Goal: Task Accomplishment & Management: Complete application form

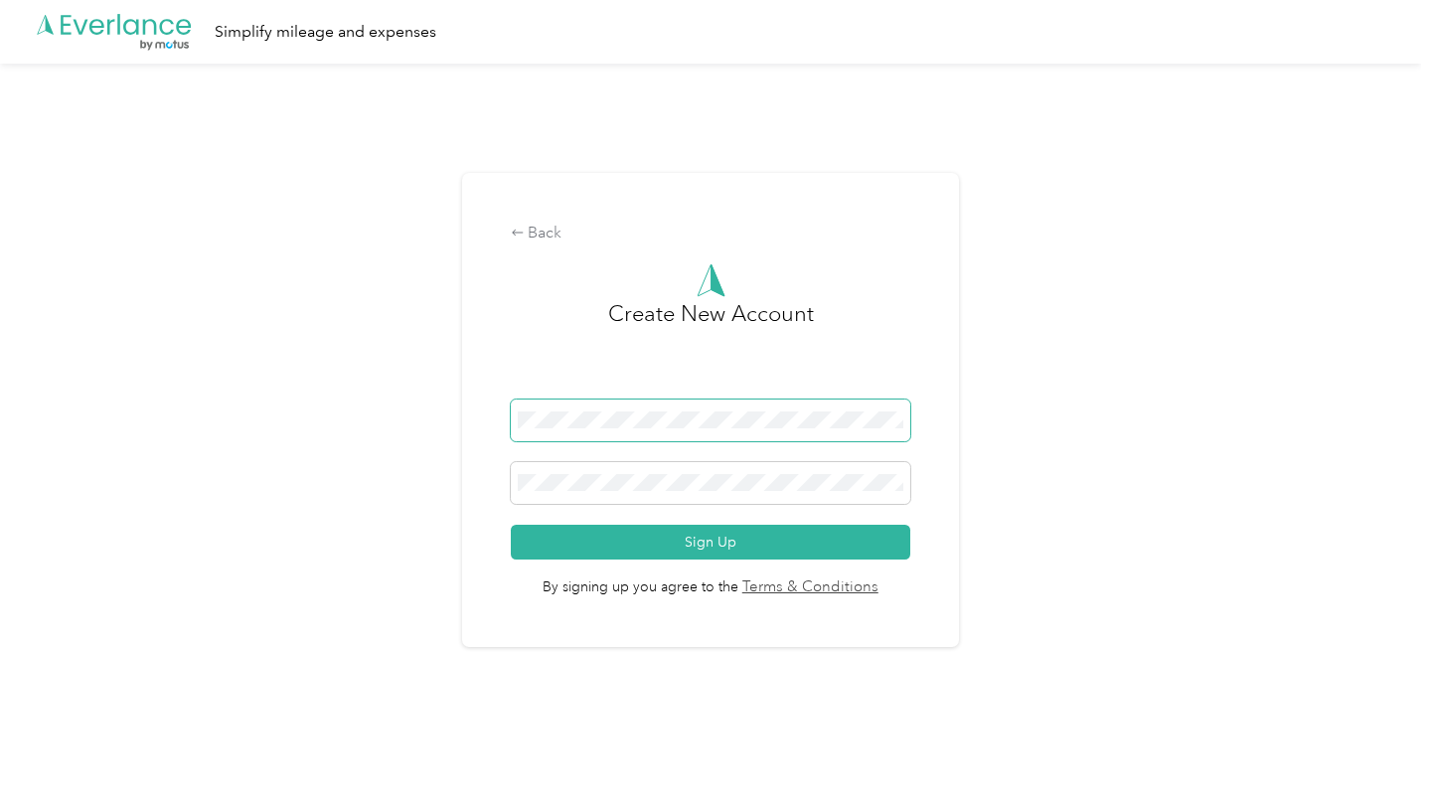
click at [585, 428] on span at bounding box center [711, 421] width 401 height 42
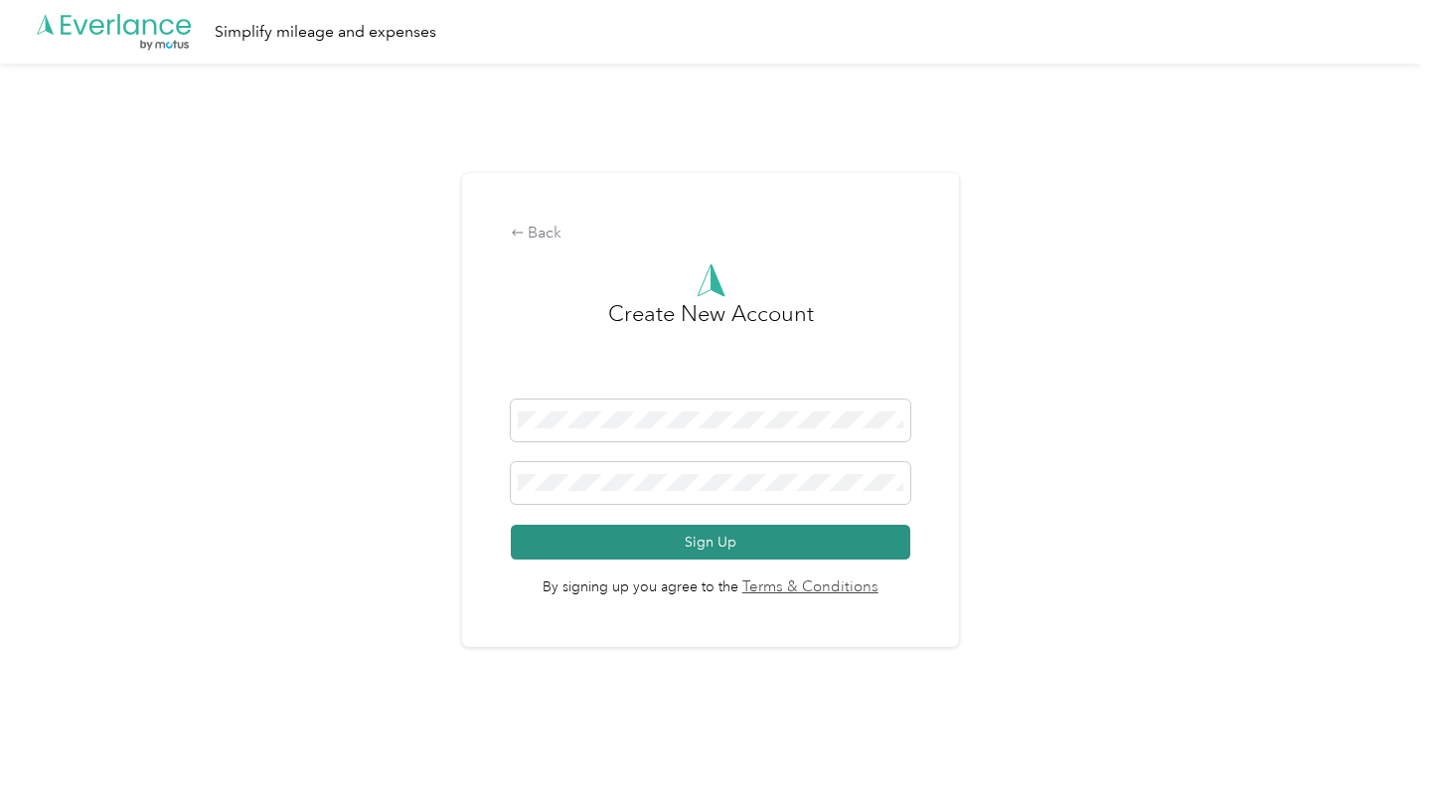
click at [656, 545] on button "Sign Up" at bounding box center [711, 542] width 401 height 35
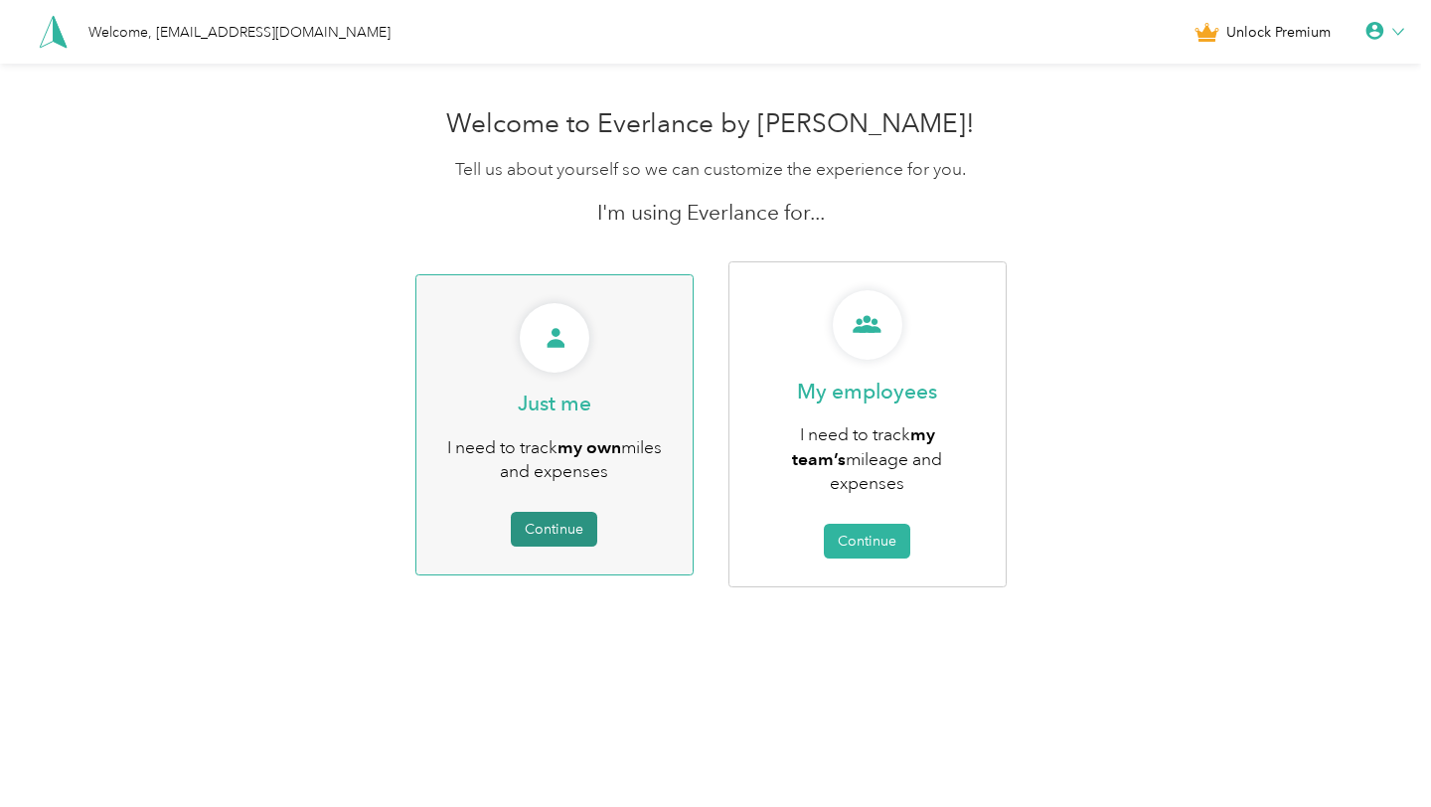
click at [538, 512] on button "Continue" at bounding box center [554, 529] width 86 height 35
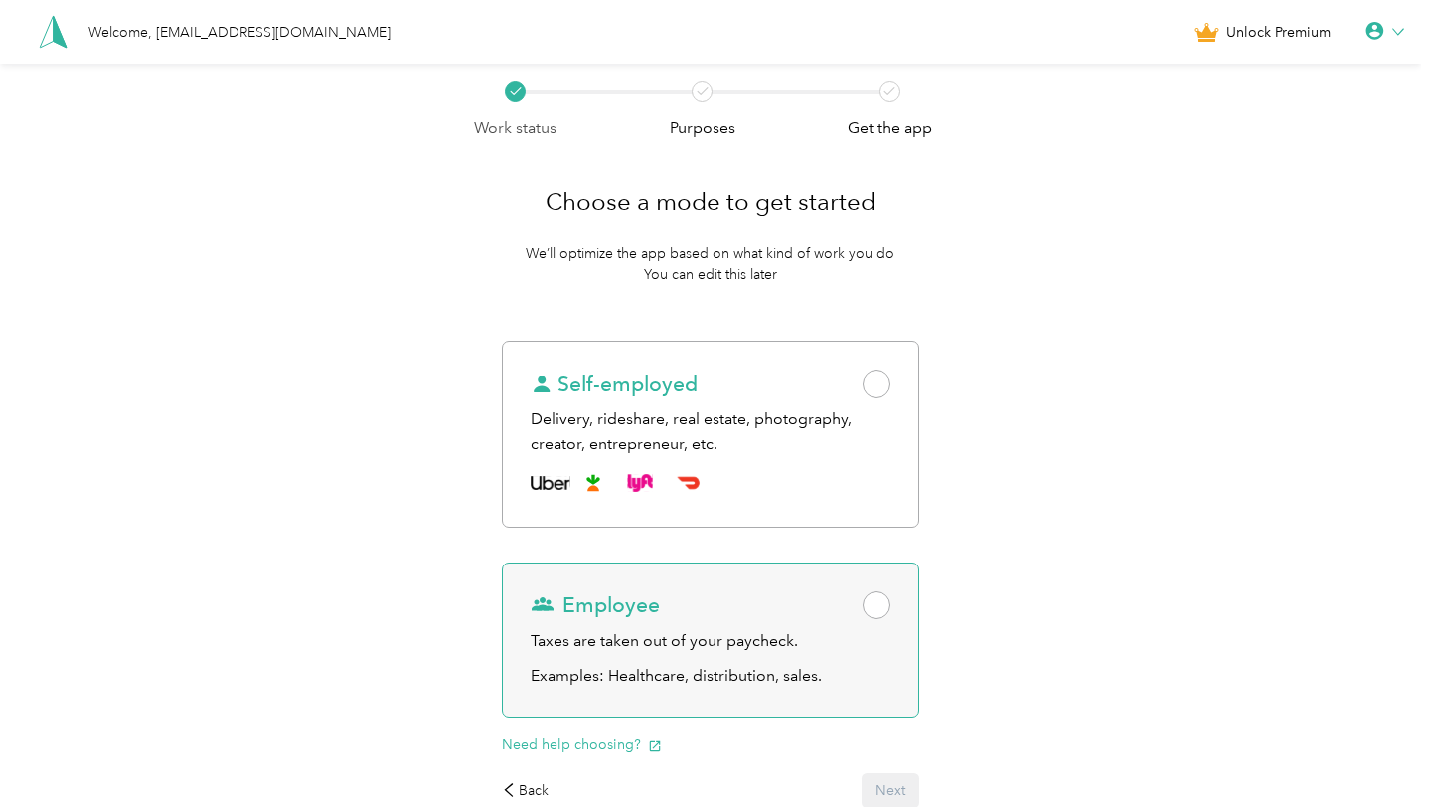
click at [886, 603] on span at bounding box center [877, 605] width 28 height 28
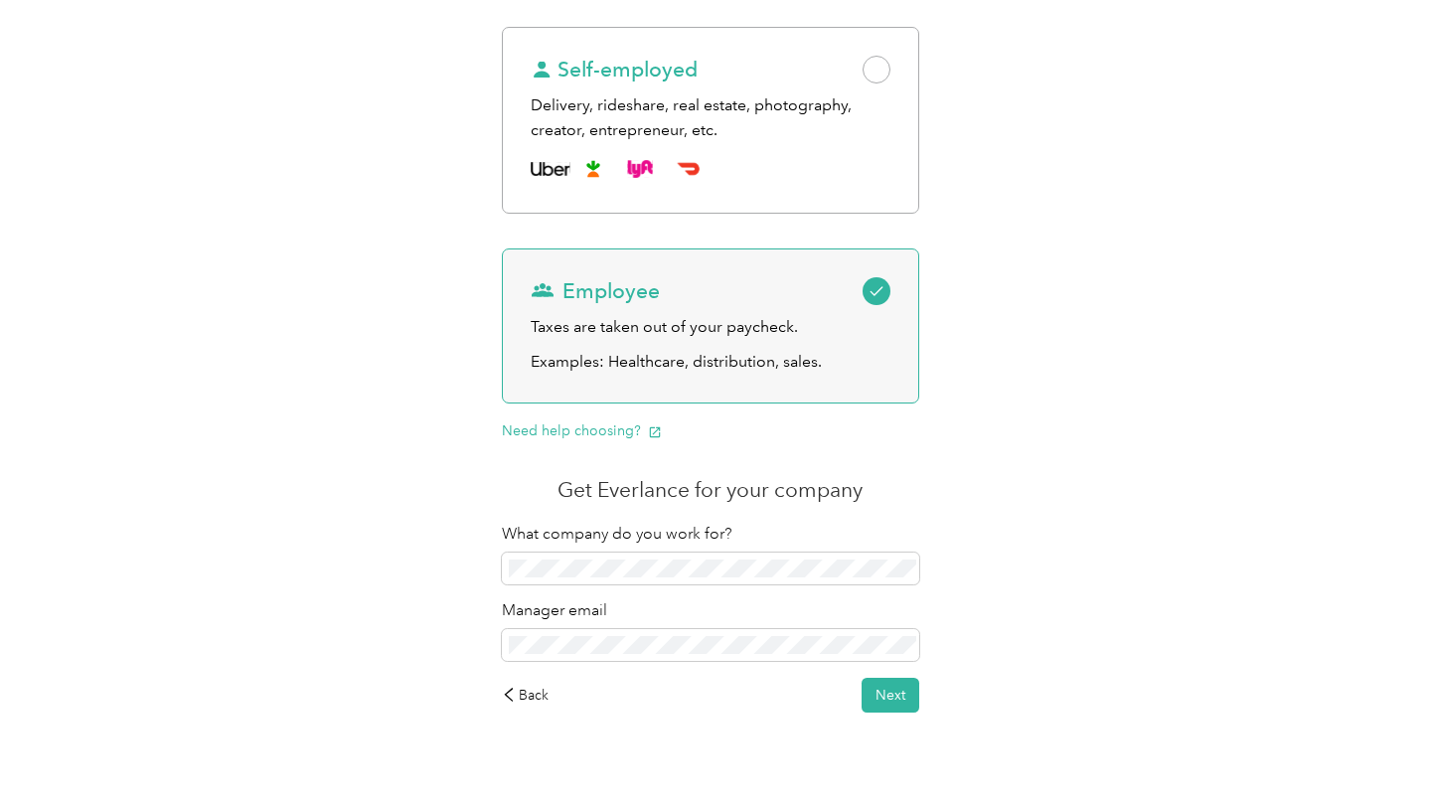
scroll to position [342, 0]
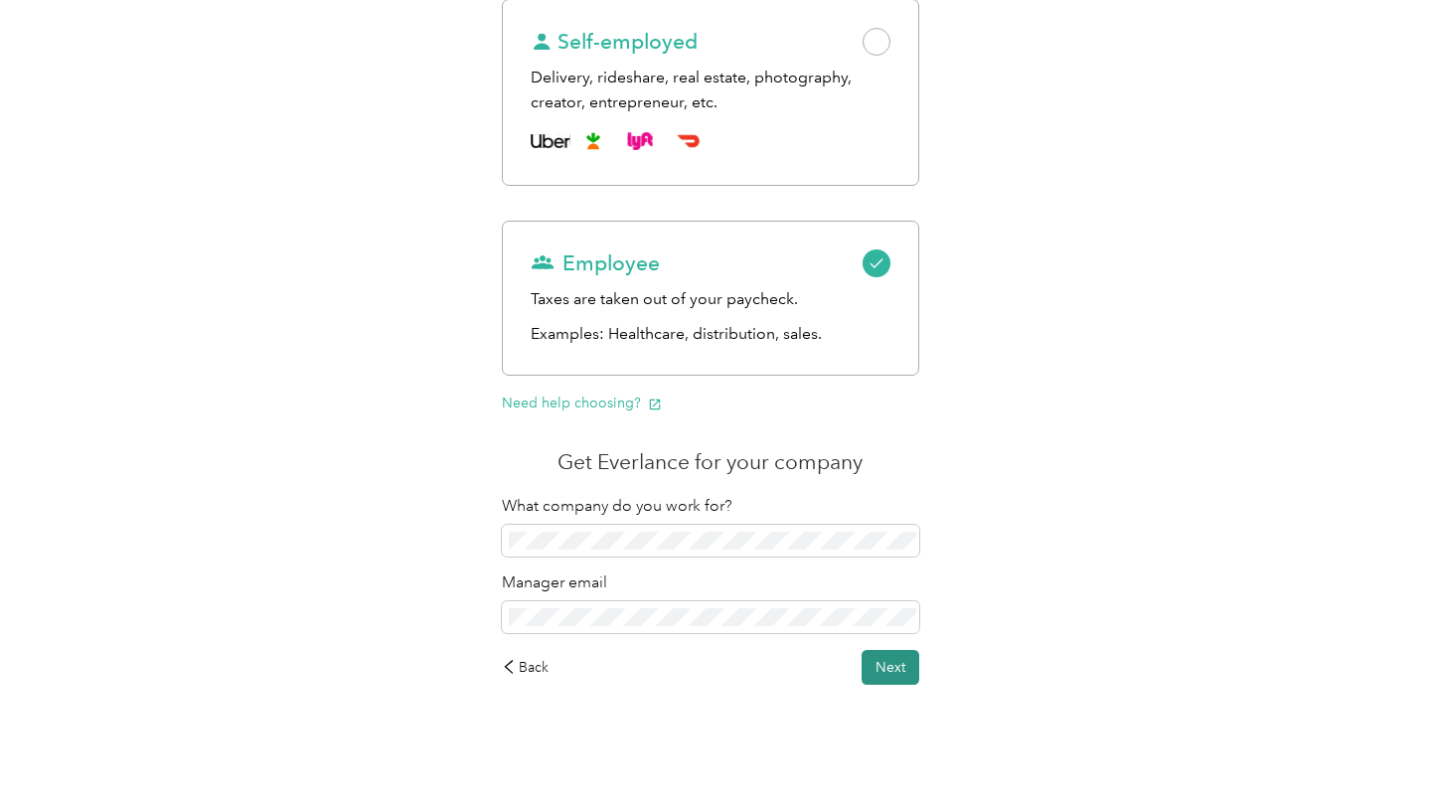
click at [894, 677] on button "Next" at bounding box center [891, 667] width 58 height 35
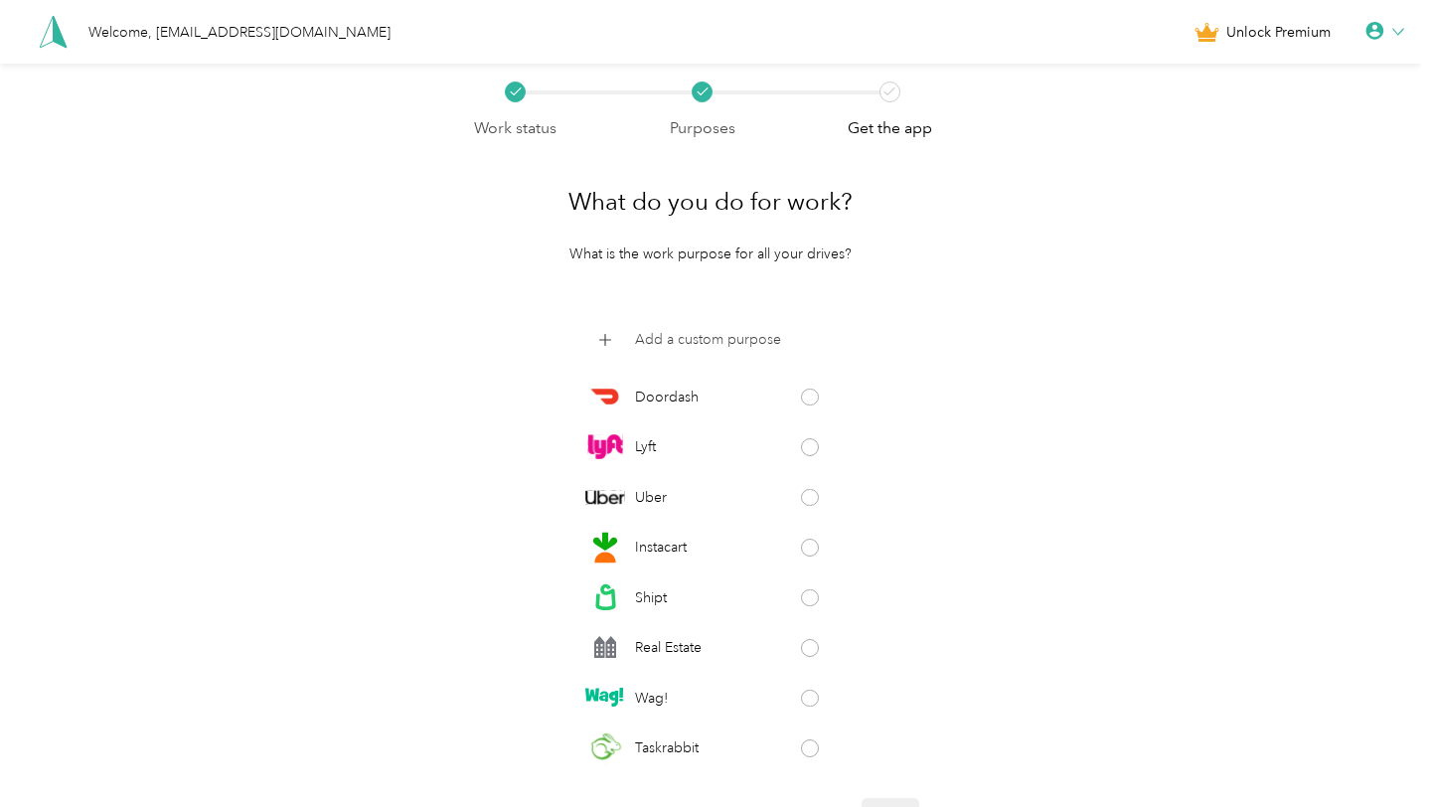
click at [667, 339] on p "Add a custom purpose" at bounding box center [708, 339] width 146 height 21
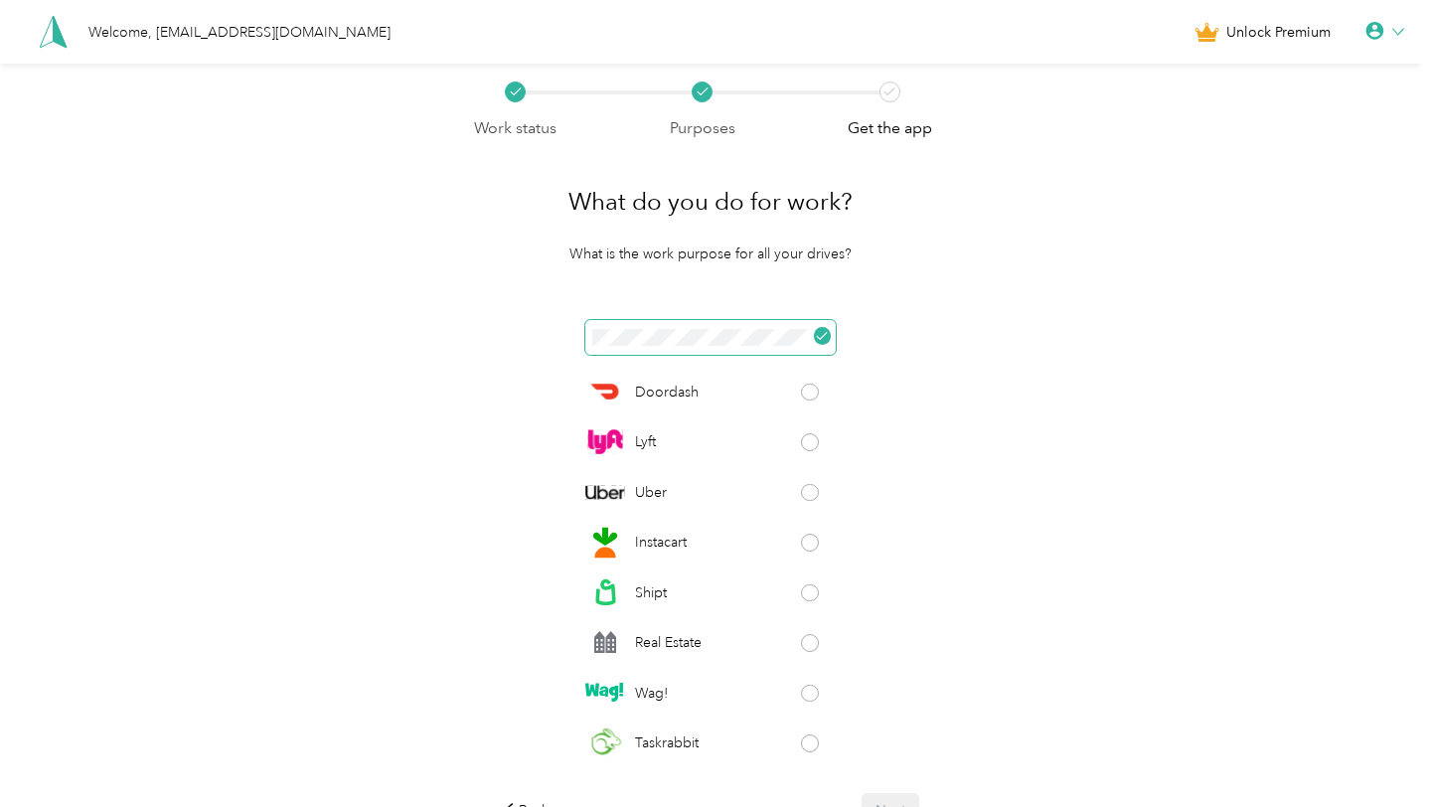
click button at bounding box center [823, 336] width 18 height 18
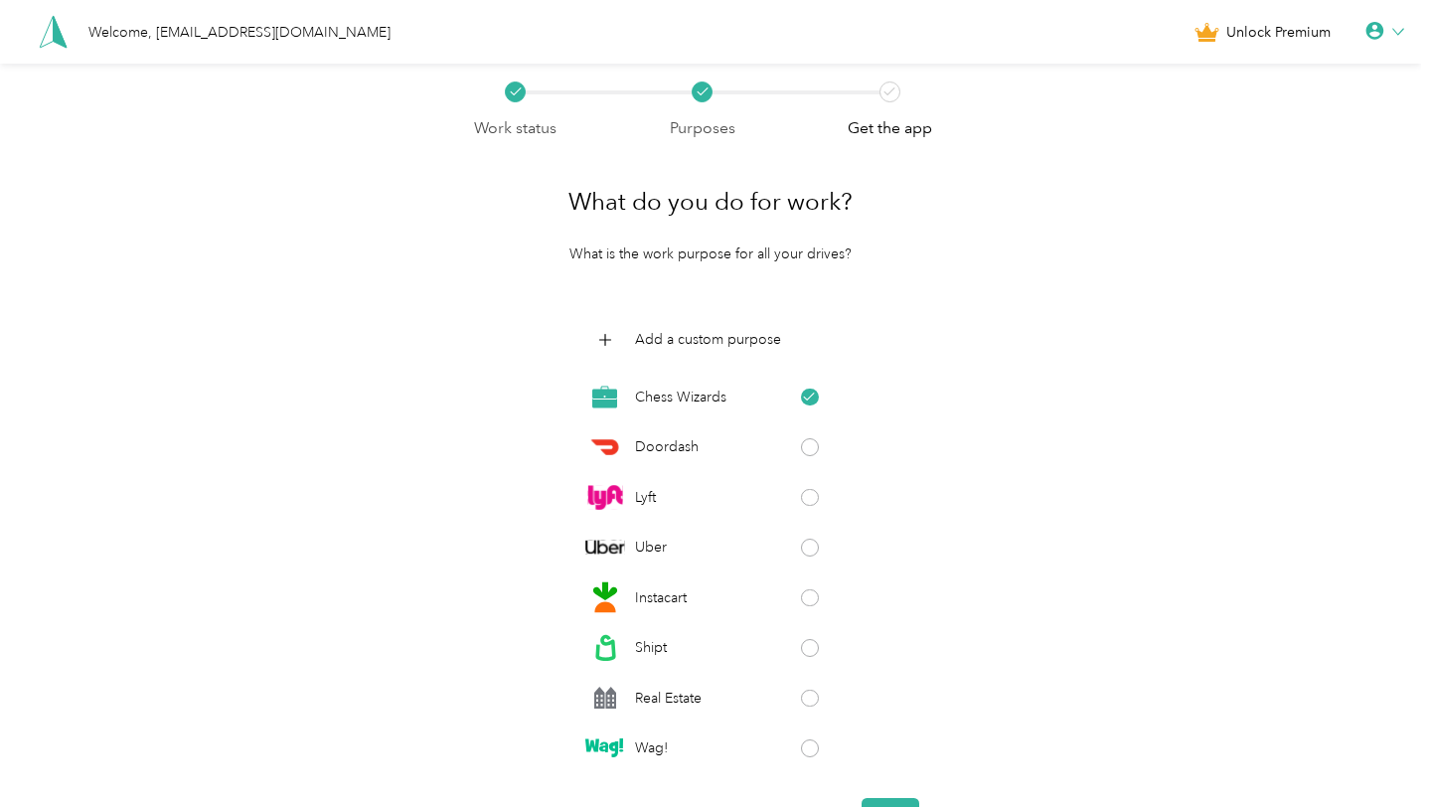
scroll to position [151, 0]
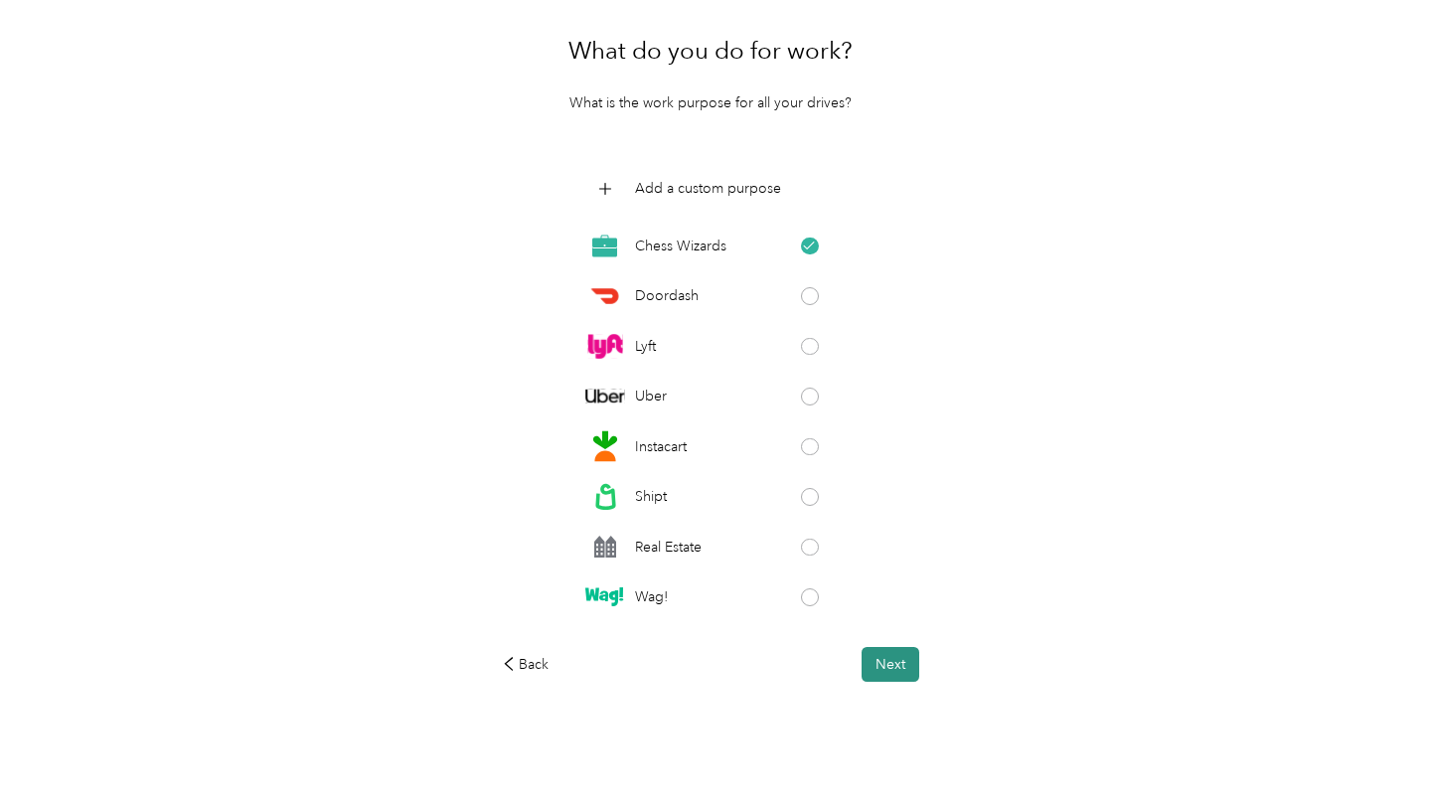
click at [882, 670] on button "Next" at bounding box center [891, 664] width 58 height 35
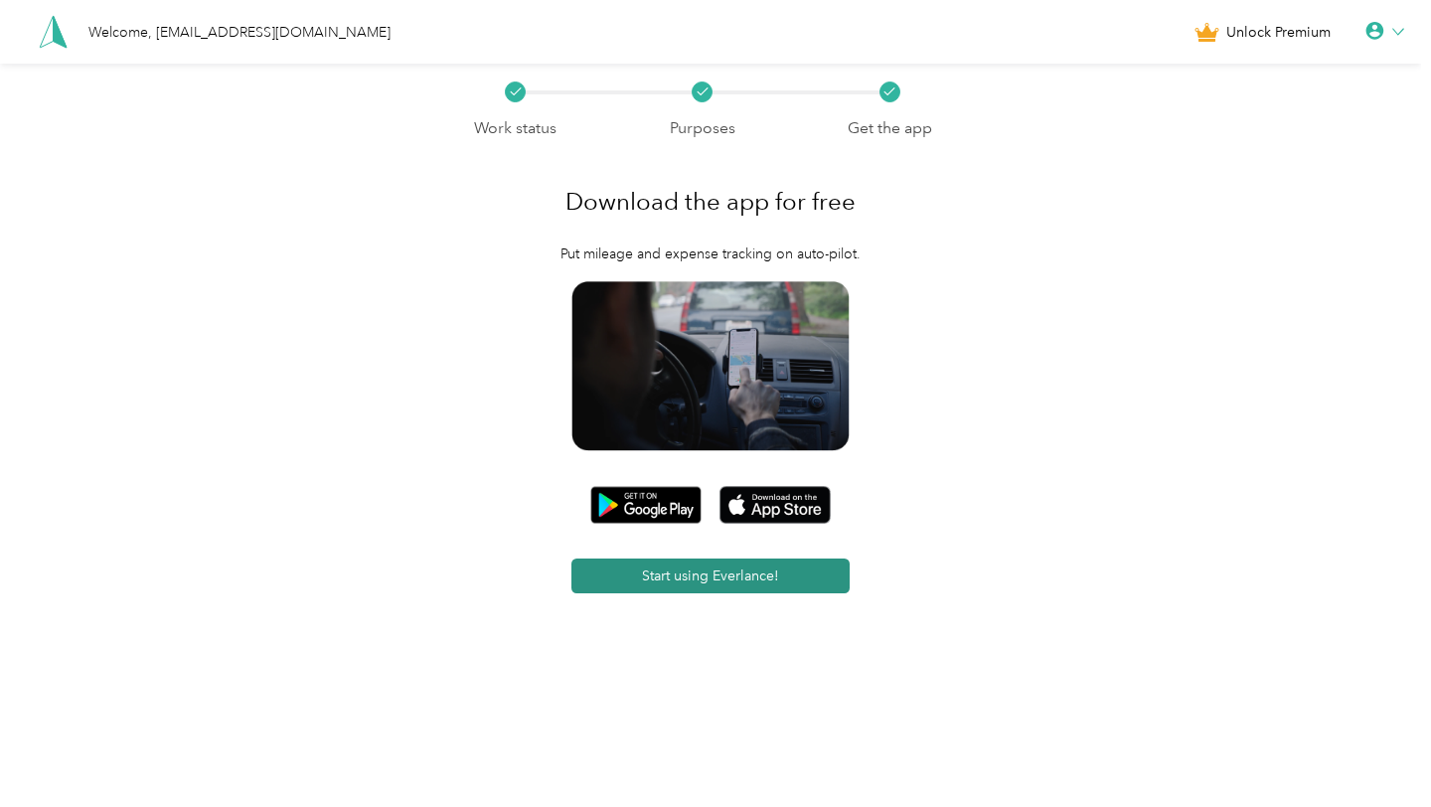
click at [713, 581] on button "Start using Everlance!" at bounding box center [710, 576] width 278 height 35
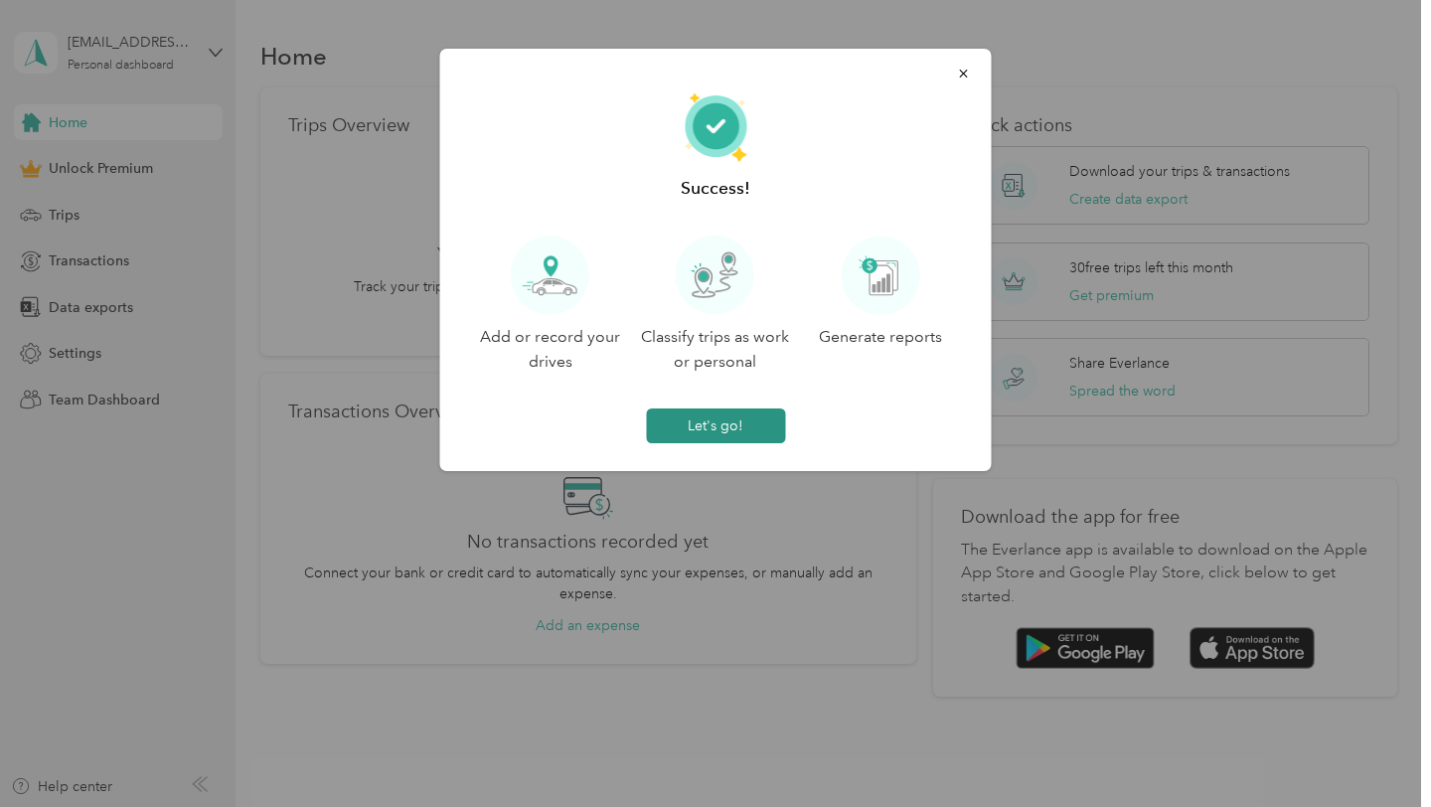
click at [718, 425] on button "Let's go!" at bounding box center [715, 425] width 139 height 35
